Goal: Task Accomplishment & Management: Use online tool/utility

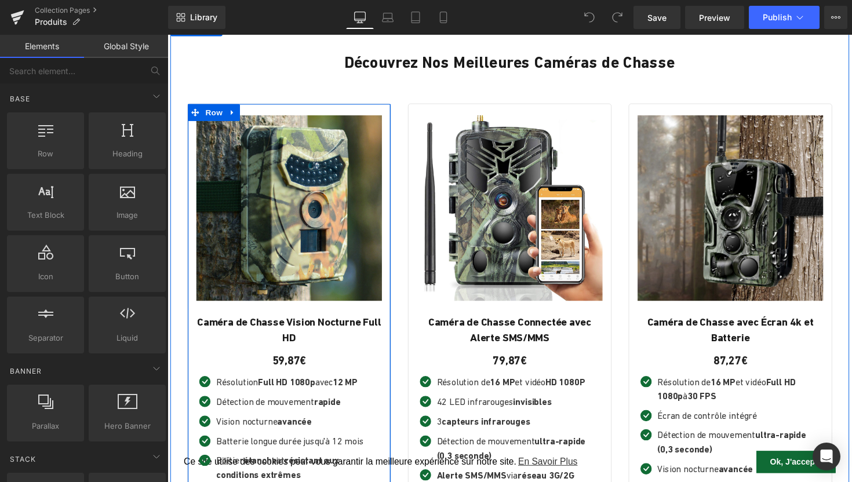
scroll to position [602, 0]
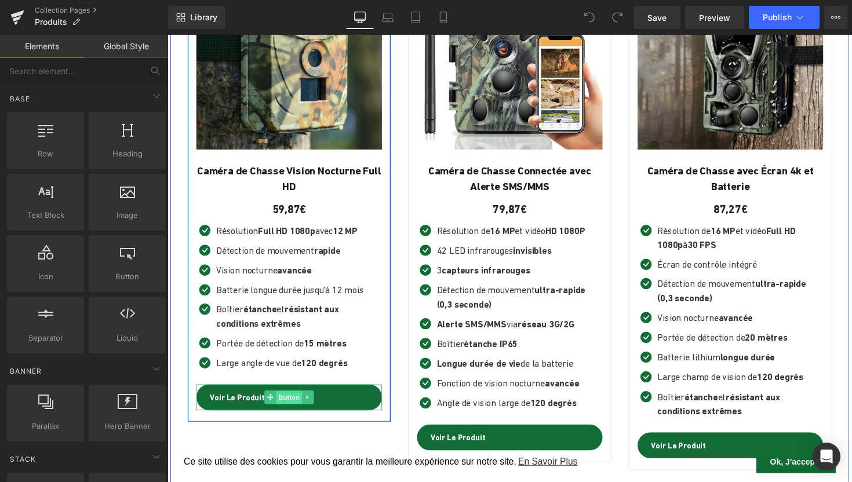
click at [297, 403] on span "Button" at bounding box center [292, 407] width 27 height 14
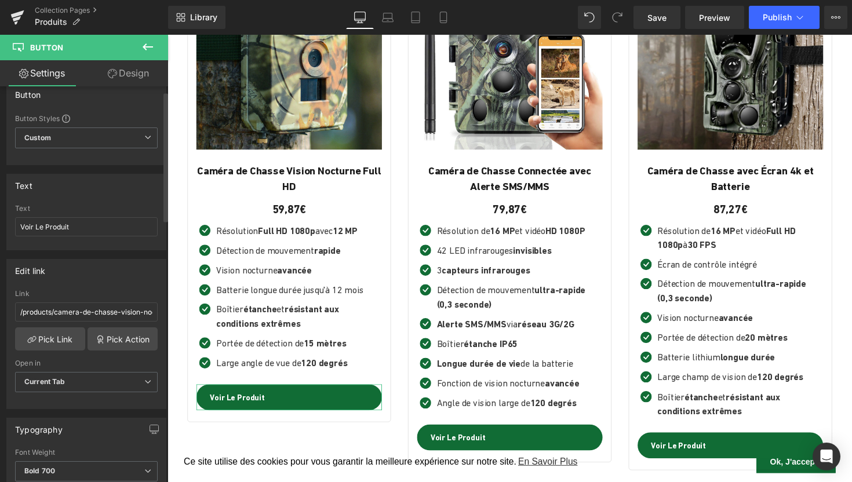
scroll to position [26, 0]
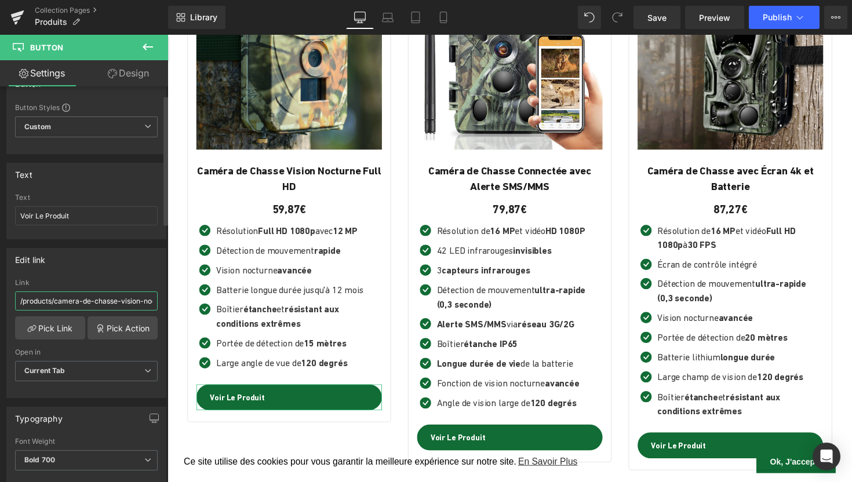
click at [86, 297] on input "/products/camera-de-chasse-vision-nocturne" at bounding box center [86, 300] width 143 height 19
paste input "[URL][DOMAIN_NAME]"
drag, startPoint x: 119, startPoint y: 304, endPoint x: 0, endPoint y: 304, distance: 119.4
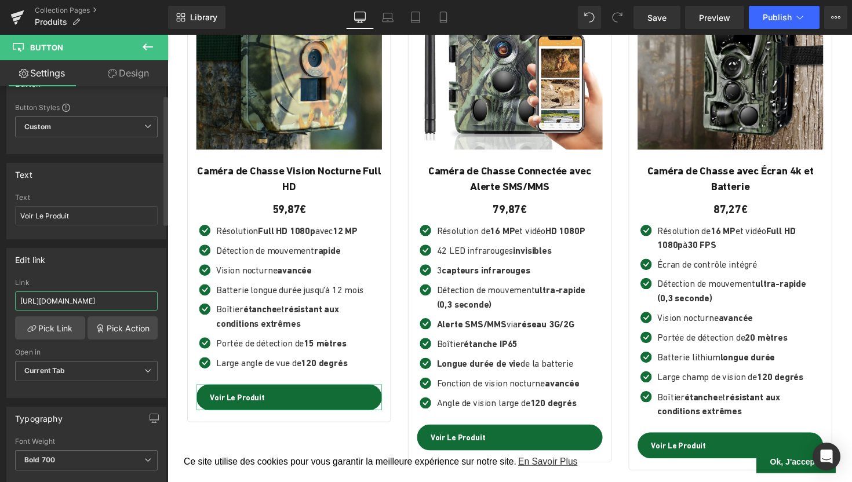
click at [0, 304] on div "Edit link /products/camera-de-chasse-vision-nocturne Link [URL][DOMAIN_NAME] Pi…" at bounding box center [86, 318] width 173 height 159
type input "/products/camera-de-chasse-intelligente"
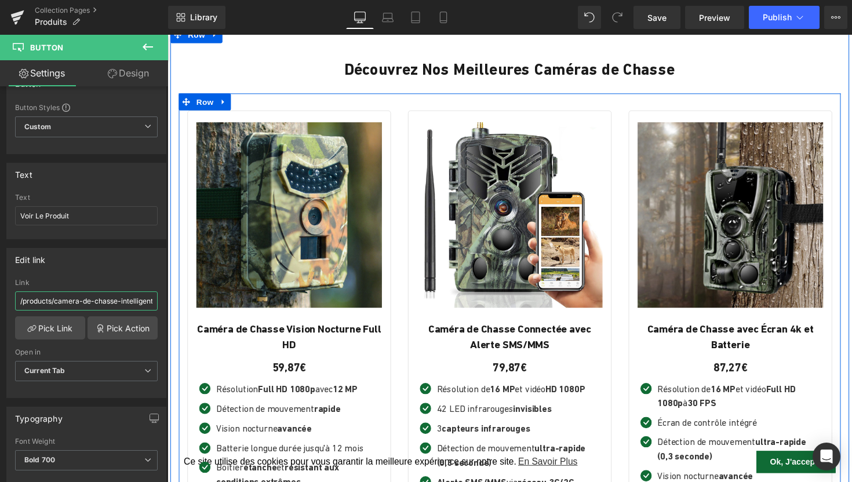
scroll to position [637, 0]
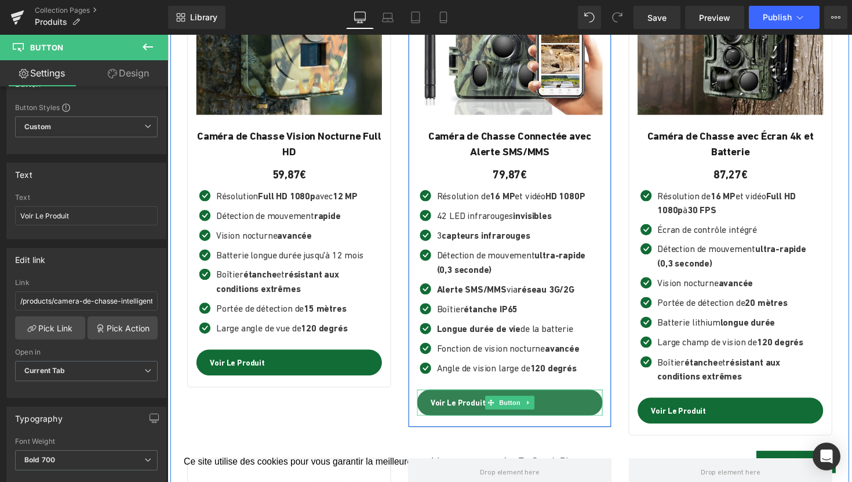
click at [477, 407] on span "Voir Le Produit" at bounding box center [465, 412] width 56 height 13
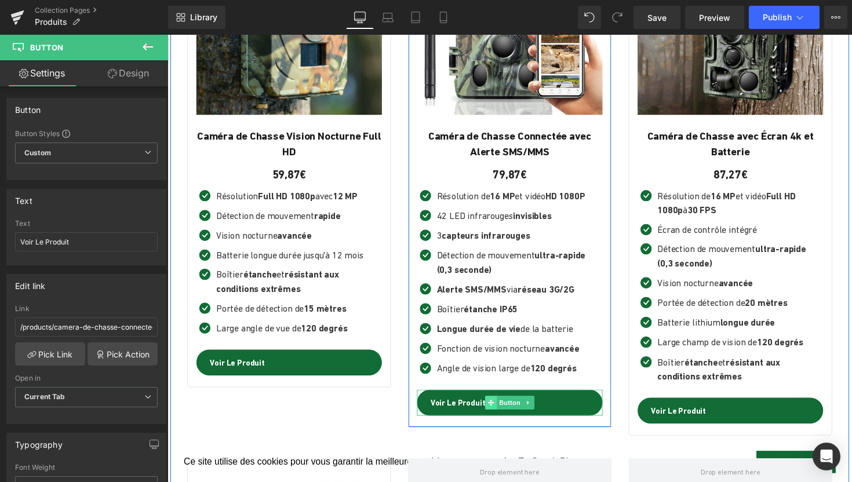
click at [500, 409] on icon at bounding box center [498, 412] width 6 height 6
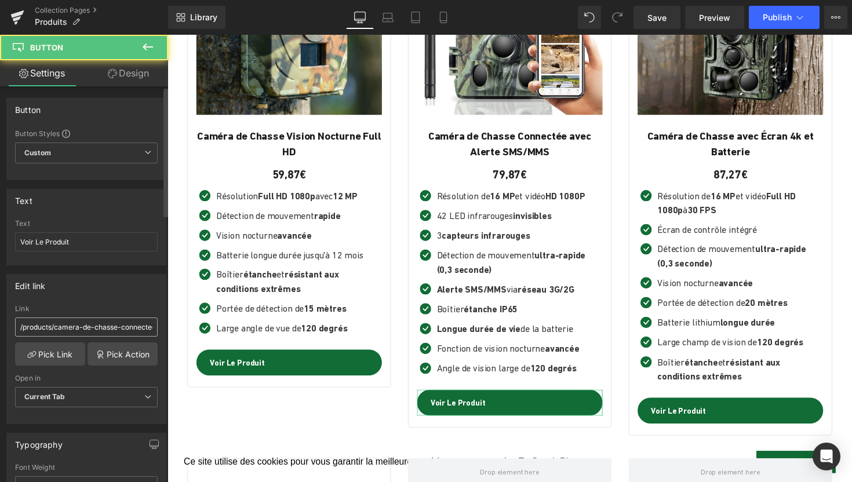
click at [97, 329] on input "/products/camera-de-chasse-connectee-avec-alerte-sms-mms-sans-abonnement" at bounding box center [86, 327] width 143 height 19
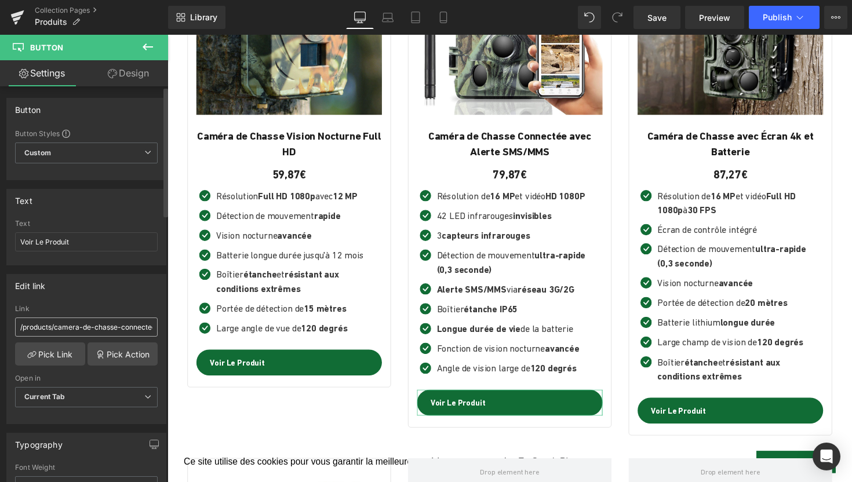
click at [97, 329] on input "/products/camera-de-chasse-connectee-avec-alerte-sms-mms-sans-abonnement" at bounding box center [86, 327] width 143 height 19
drag, startPoint x: 120, startPoint y: 327, endPoint x: 0, endPoint y: 327, distance: 120.0
click at [0, 327] on div "Edit link /products/camera-de-chasse-connectee-avec-alerte-sms-mms-sans-abonnem…" at bounding box center [86, 344] width 173 height 159
type input "/products/camera-de-chasse-avec-alerte-sms-mms"
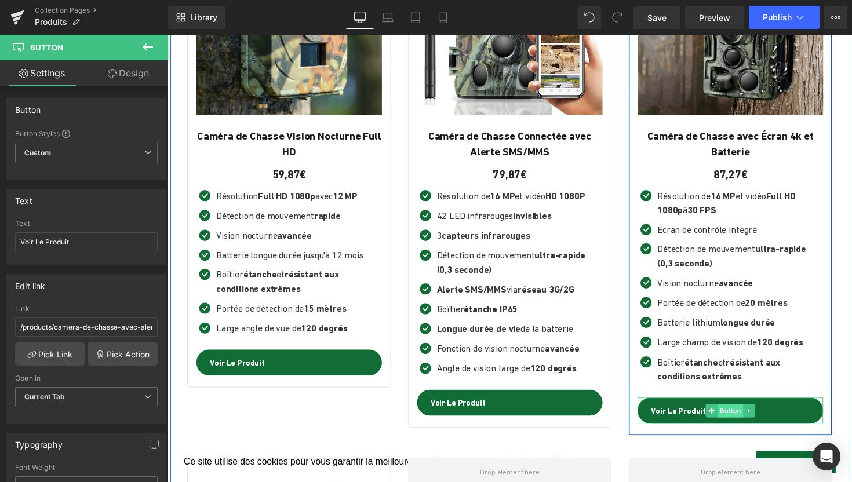
click at [731, 414] on span "Button" at bounding box center [744, 421] width 27 height 14
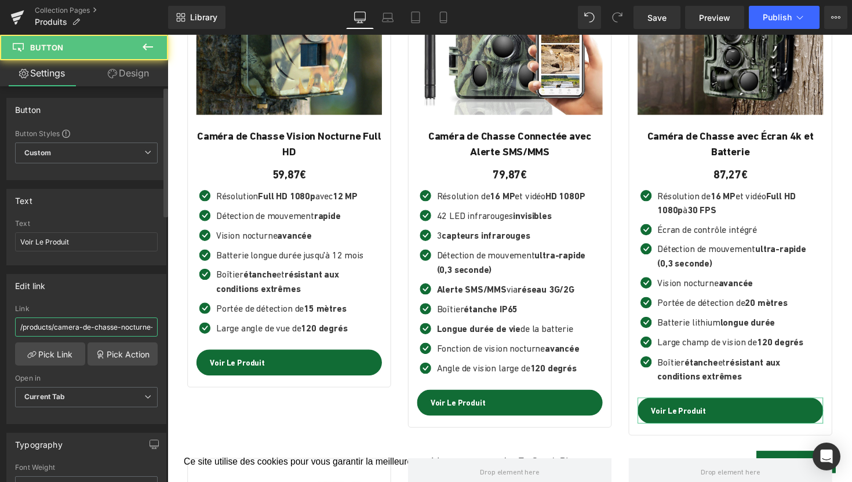
click at [75, 324] on input "/products/camera-de-chasse-nocturne-hd-avec-ecran-4g-4k" at bounding box center [86, 327] width 143 height 19
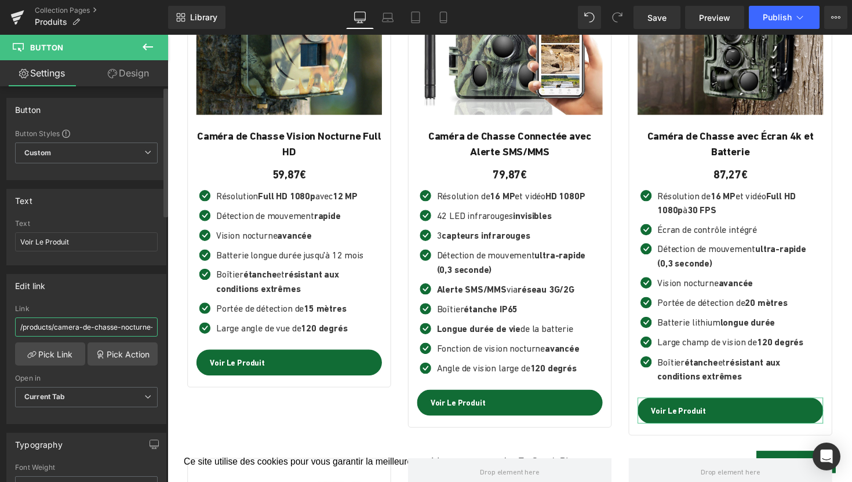
paste input "[URL][DOMAIN_NAME]"
drag, startPoint x: 118, startPoint y: 327, endPoint x: 0, endPoint y: 327, distance: 118.2
click at [0, 327] on div "Edit link /products/camera-de-chasse-nocturne-hd-avec-ecran-4g-4k Link [URL][DO…" at bounding box center [86, 344] width 173 height 159
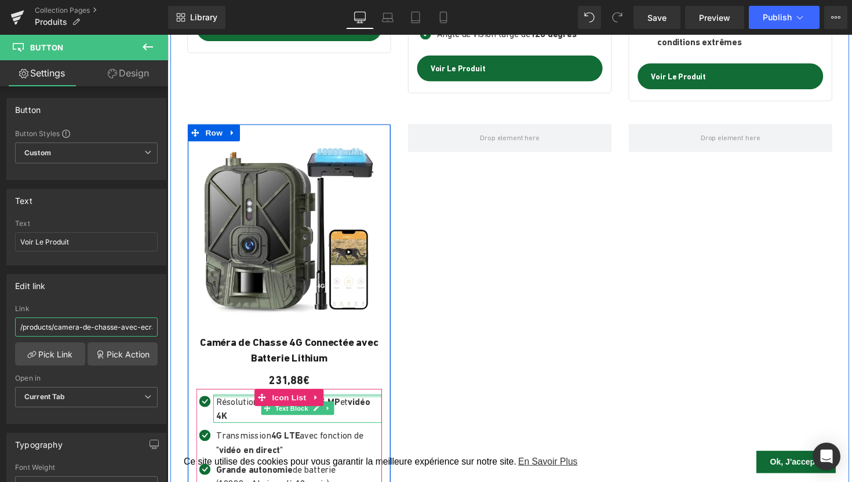
scroll to position [1177, 0]
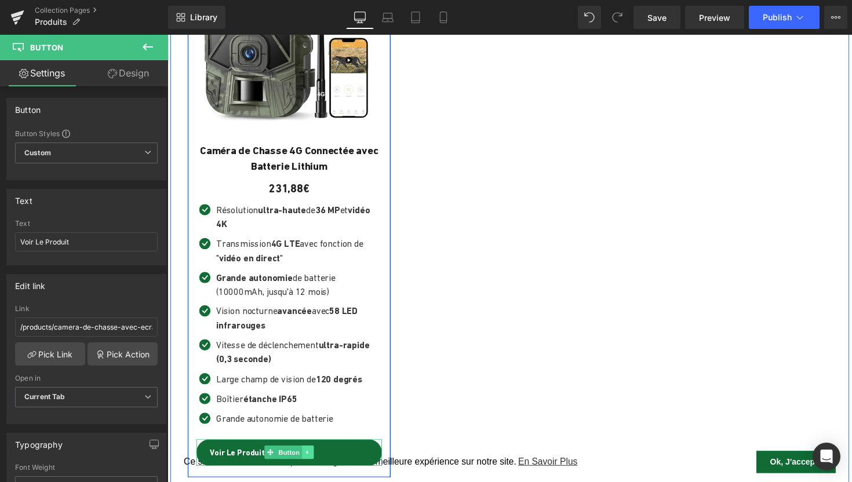
click at [305, 455] on link at bounding box center [311, 462] width 12 height 14
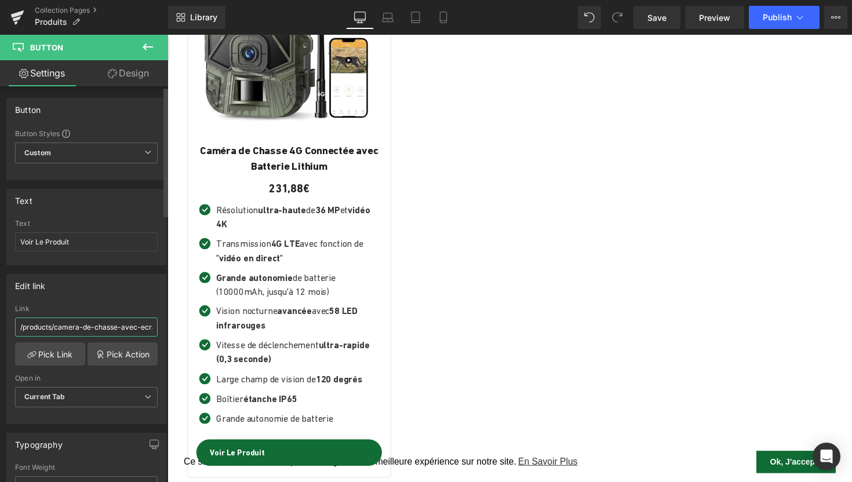
click at [69, 331] on input "/products/camera-de-chasse-avec-ecran" at bounding box center [86, 327] width 143 height 19
paste input "[URL][DOMAIN_NAME]"
drag, startPoint x: 119, startPoint y: 328, endPoint x: 0, endPoint y: 336, distance: 119.6
click at [0, 336] on div "Edit link /products/camera-de-chasse-nocturne-hd-avec-ecran-4g-4k Link [URL][DO…" at bounding box center [86, 344] width 173 height 159
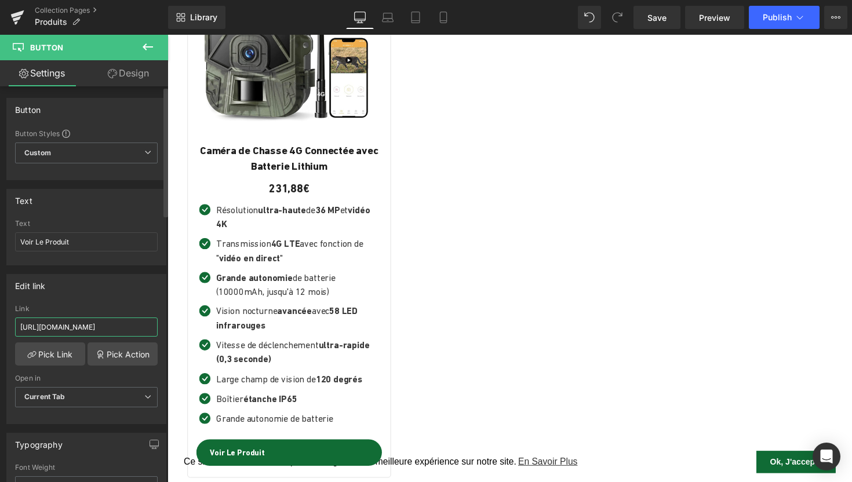
drag, startPoint x: 120, startPoint y: 327, endPoint x: 0, endPoint y: 327, distance: 120.0
click at [0, 327] on div "Edit link /products/camera-de-chasse-nocturne-hd-avec-ecran-4g-4k Link [URL][DO…" at bounding box center [86, 344] width 173 height 159
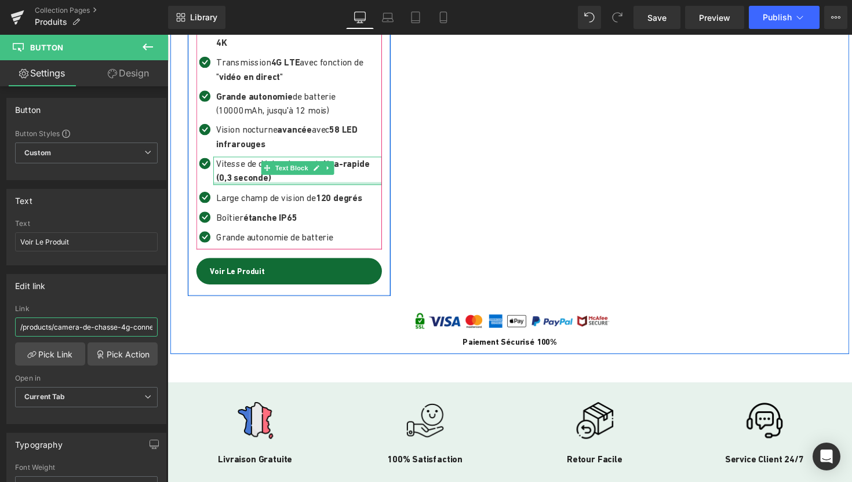
scroll to position [1495, 0]
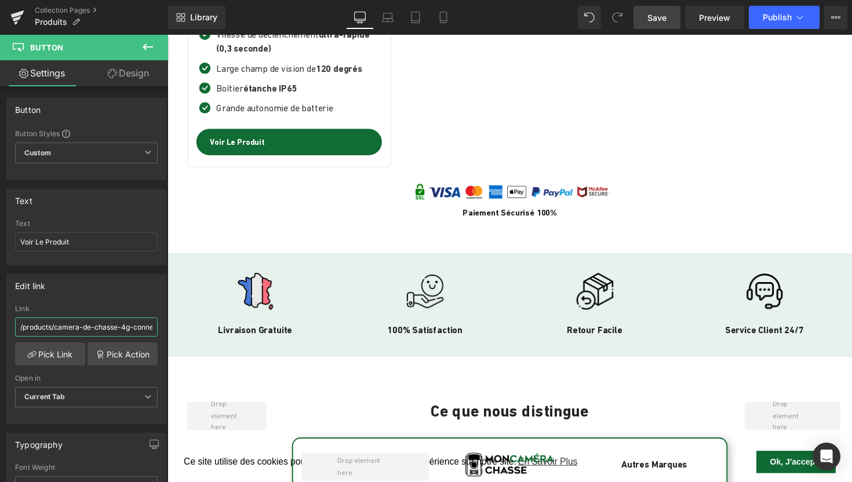
type input "/products/camera-de-chasse-4g-connectee-avec-batterie"
click at [665, 20] on span "Save" at bounding box center [656, 18] width 19 height 12
click at [658, 18] on span "Save" at bounding box center [656, 18] width 19 height 12
click at [774, 18] on span "Publish" at bounding box center [777, 17] width 29 height 9
click at [767, 21] on span "Publish" at bounding box center [777, 17] width 29 height 9
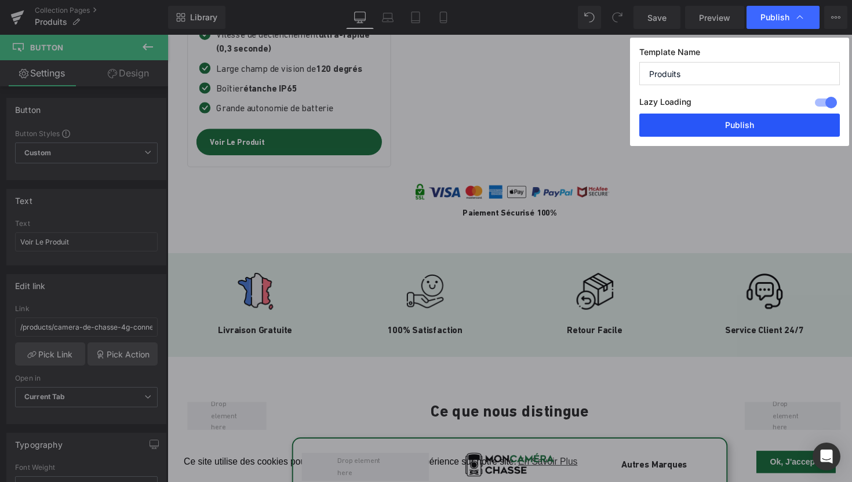
click at [713, 116] on button "Publish" at bounding box center [739, 125] width 201 height 23
